Goal: Find specific page/section: Find specific page/section

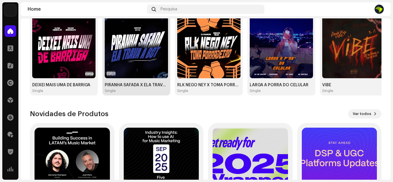
scroll to position [29, 0]
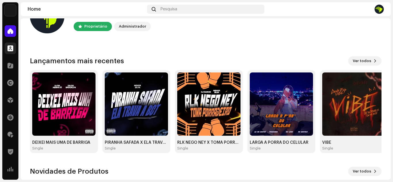
click at [11, 43] on div at bounding box center [11, 49] width 12 height 12
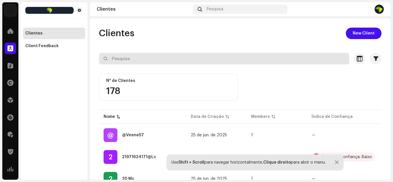
click at [123, 61] on input "text" at bounding box center [224, 59] width 251 height 12
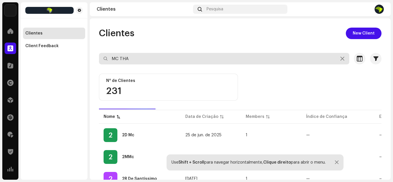
type input "MC THAY"
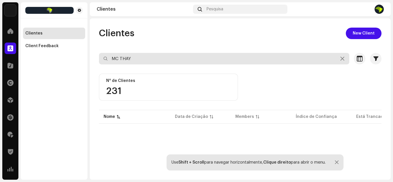
drag, startPoint x: 141, startPoint y: 59, endPoint x: 111, endPoint y: 62, distance: 29.2
click at [111, 62] on input "MC THAY" at bounding box center [224, 59] width 251 height 12
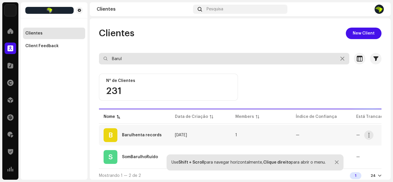
type input "Barul"
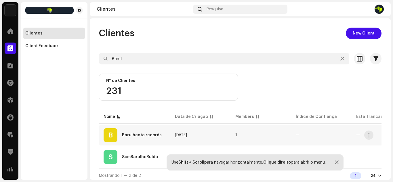
click at [148, 136] on div "Barulhenta records" at bounding box center [142, 135] width 40 height 4
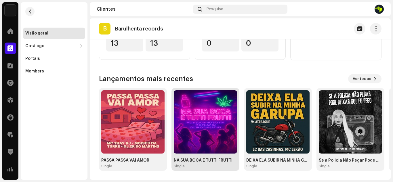
scroll to position [109, 0]
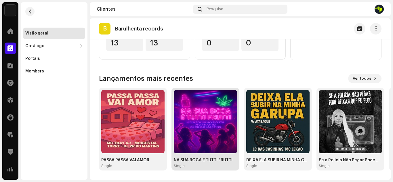
click at [212, 130] on img at bounding box center [205, 121] width 63 height 63
click at [204, 132] on img at bounding box center [205, 121] width 63 height 63
click at [211, 132] on img at bounding box center [205, 121] width 63 height 63
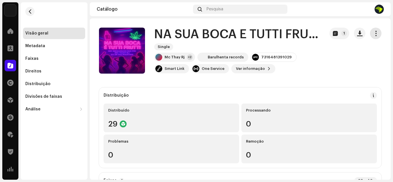
click at [374, 35] on span "button" at bounding box center [376, 33] width 5 height 5
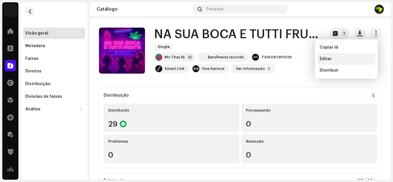
click at [325, 58] on span "Editar" at bounding box center [326, 59] width 12 height 5
